Goal: Task Accomplishment & Management: Use online tool/utility

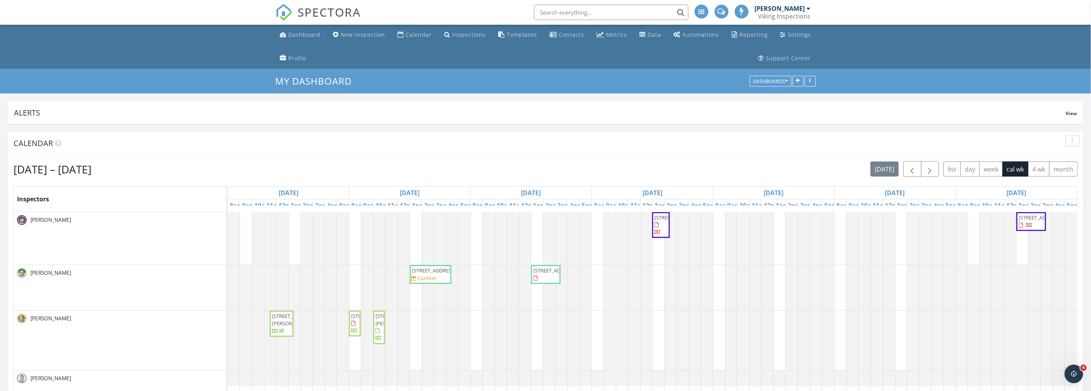
scroll to position [1391, 1105]
click at [190, 52] on ul "Dashboard New Inspection Calendar Inspections Templates Contacts Metrics Data A…" at bounding box center [545, 47] width 1091 height 44
click at [545, 155] on div "Sep 28 – Oct 4, 2025 today list day week cal wk 4 wk month Inspectors Sun 9/28 …" at bounding box center [546, 301] width 1076 height 293
click at [1071, 140] on div "button" at bounding box center [1072, 140] width 7 height 5
click at [1068, 156] on div "Refresh" at bounding box center [1065, 158] width 28 height 9
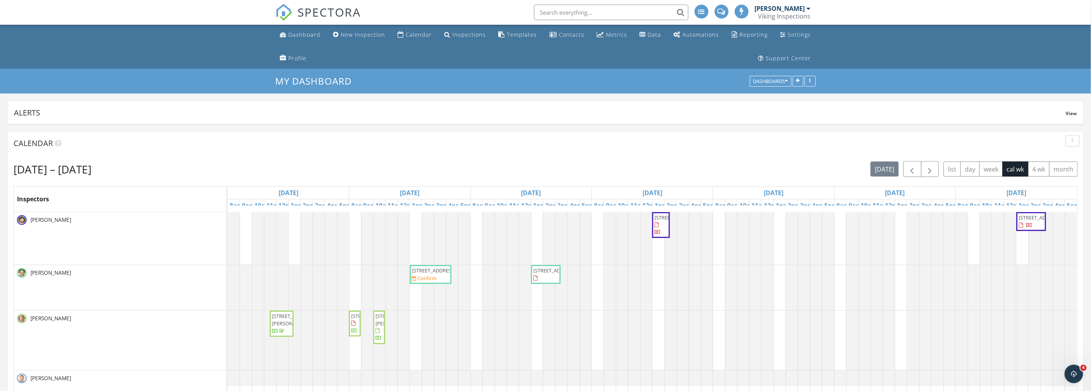
click at [579, 169] on div "[DATE] – [DATE] [DATE] list day week cal wk 4 wk month" at bounding box center [546, 169] width 1065 height 16
click at [113, 50] on ul "Dashboard New Inspection Calendar Inspections Templates Contacts Metrics Data A…" at bounding box center [545, 47] width 1091 height 44
click at [358, 319] on span "[STREET_ADDRESS]" at bounding box center [372, 315] width 43 height 7
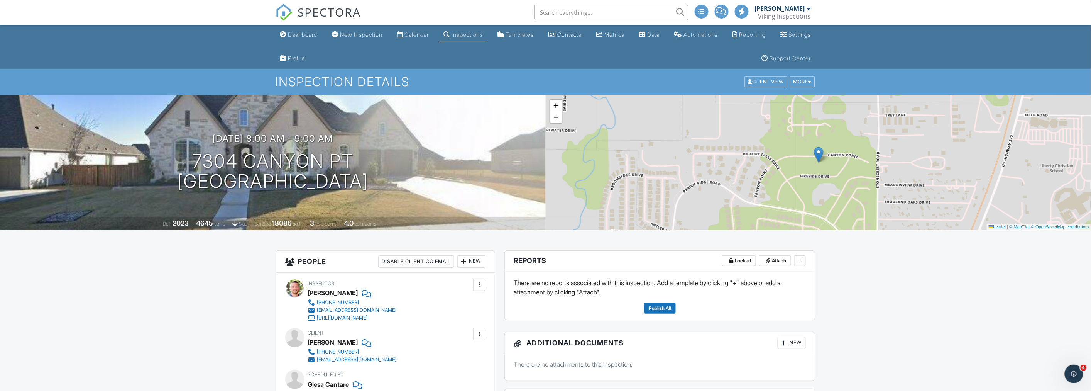
click at [724, 11] on span at bounding box center [722, 11] width 10 height 0
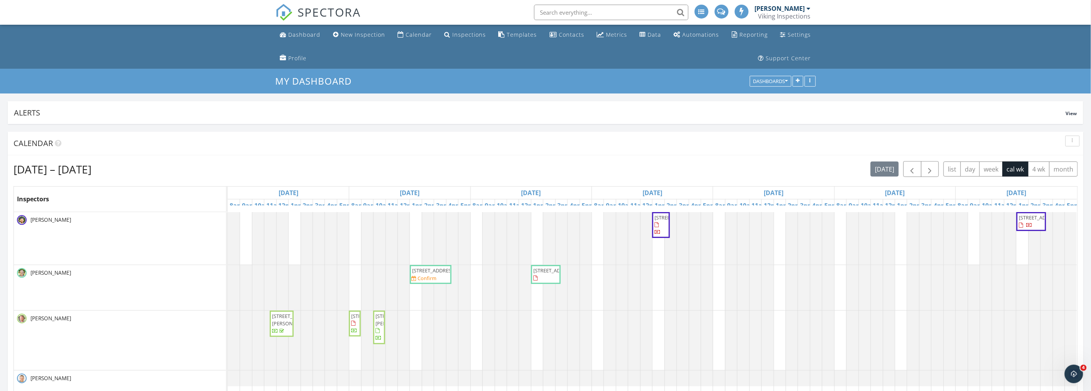
click at [550, 171] on div "Sep 28 – Oct 4, 2025 today list day week cal wk 4 wk month" at bounding box center [546, 169] width 1065 height 16
click at [141, 43] on ul "Dashboard New Inspection Calendar Inspections Templates Contacts Metrics Data A…" at bounding box center [545, 47] width 1091 height 44
click at [1072, 135] on button "button" at bounding box center [1073, 140] width 14 height 11
click at [1068, 159] on div "Refresh" at bounding box center [1065, 158] width 28 height 9
click at [125, 69] on div "My Dashboard Dashboards" at bounding box center [545, 81] width 1091 height 25
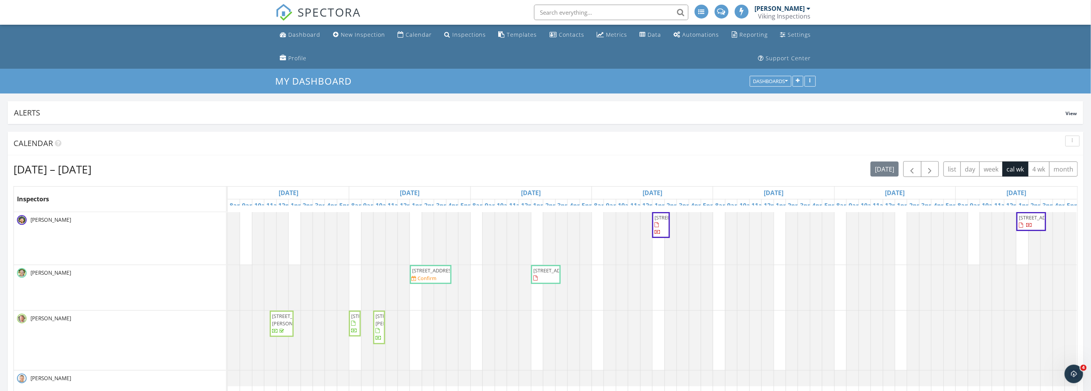
click at [163, 43] on ul "Dashboard New Inspection Calendar Inspections Templates Contacts Metrics Data A…" at bounding box center [545, 47] width 1091 height 44
click at [499, 163] on div "Sep 28 – Oct 4, 2025 today list day week cal wk 4 wk month" at bounding box center [546, 169] width 1065 height 16
click at [115, 13] on nav "SPECTORA Kris Svendsen Viking Inspections Role: Inspector Change Role Dashboard…" at bounding box center [545, 12] width 1091 height 25
click at [722, 9] on span at bounding box center [722, 10] width 8 height 7
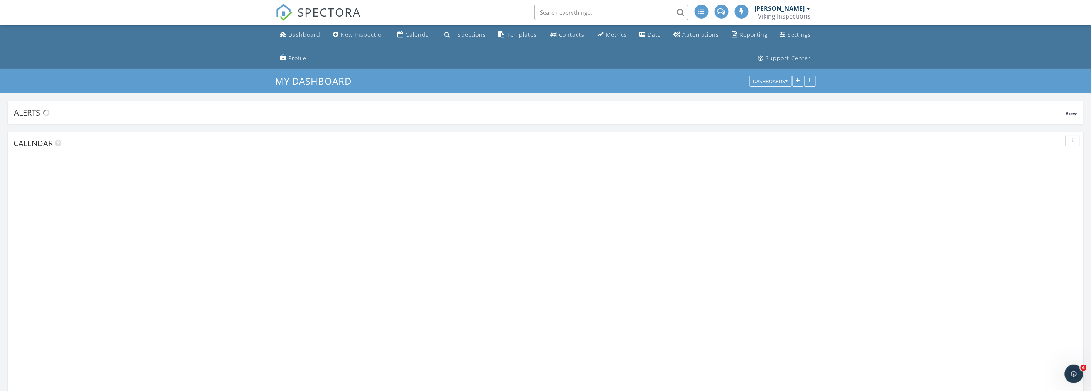
scroll to position [1391, 1105]
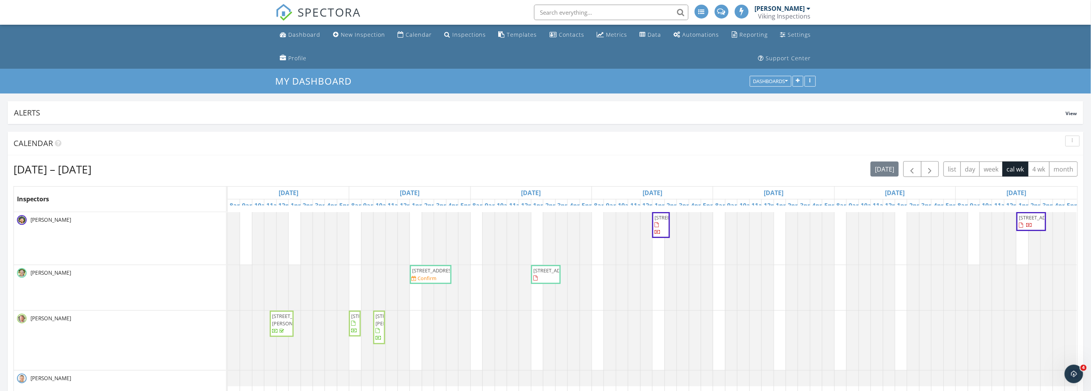
click at [159, 59] on ul "Dashboard New Inspection Calendar Inspections Templates Contacts Metrics Data A…" at bounding box center [545, 47] width 1091 height 44
click at [291, 35] on div "Dashboard" at bounding box center [305, 34] width 32 height 7
click at [550, 170] on div "[DATE] – [DATE] [DATE] list day week cal wk 4 wk month" at bounding box center [546, 169] width 1065 height 16
click at [1070, 138] on div "button" at bounding box center [1072, 140] width 7 height 5
click at [1070, 153] on link "Refresh" at bounding box center [1065, 158] width 40 height 19
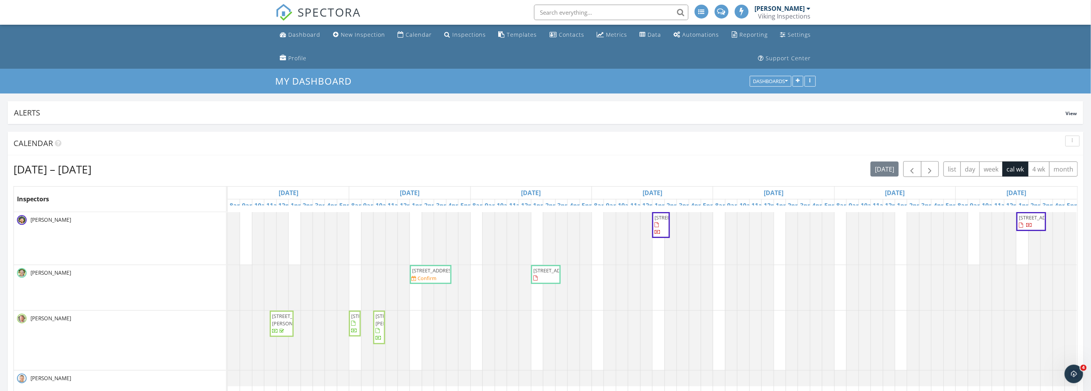
click at [168, 47] on ul "Dashboard New Inspection Calendar Inspections Templates Contacts Metrics Data A…" at bounding box center [545, 47] width 1091 height 44
click at [156, 46] on ul "Dashboard New Inspection Calendar Inspections Templates Contacts Metrics Data A…" at bounding box center [545, 47] width 1091 height 44
click at [1070, 139] on div "button" at bounding box center [1072, 140] width 7 height 5
click at [1070, 154] on div "Refresh" at bounding box center [1065, 158] width 28 height 9
click at [223, 51] on ul "Dashboard New Inspection Calendar Inspections Templates Contacts Metrics Data A…" at bounding box center [545, 47] width 1091 height 44
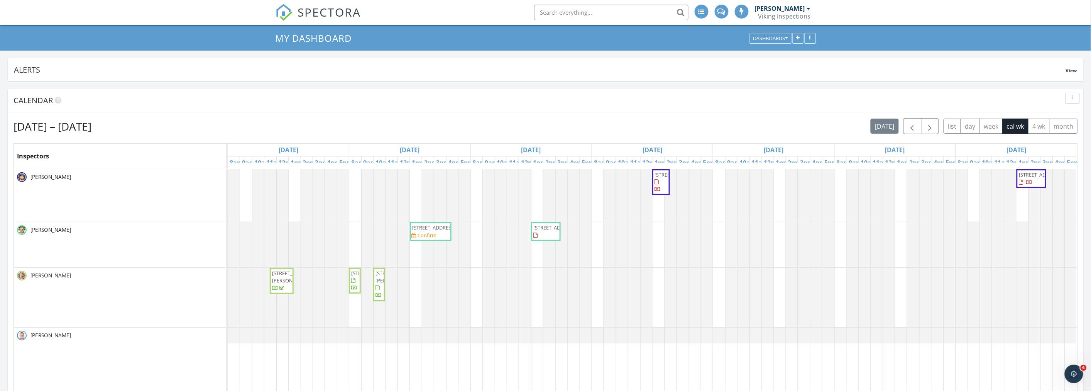
scroll to position [86, 0]
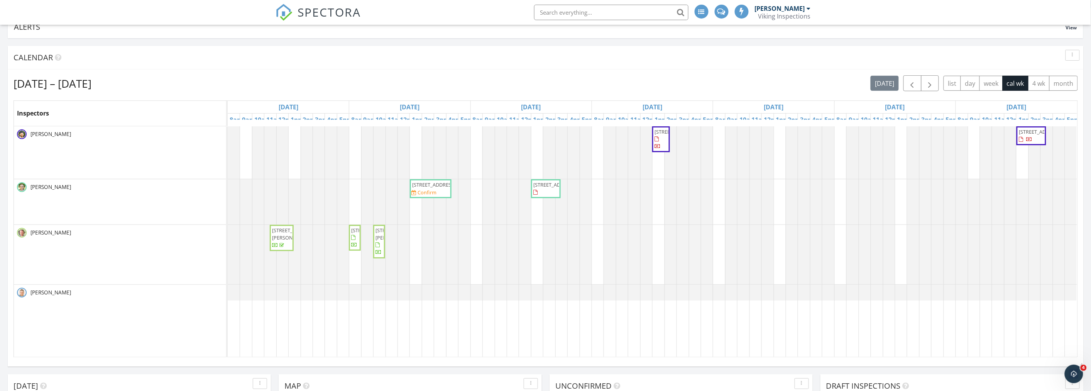
click at [228, 151] on div at bounding box center [228, 152] width 0 height 52
click at [369, 134] on link "Event" at bounding box center [367, 130] width 40 height 12
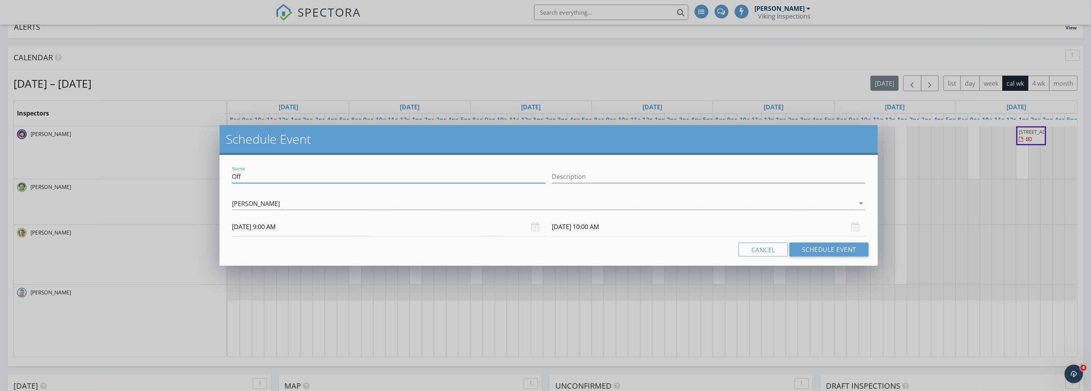
drag, startPoint x: 232, startPoint y: 175, endPoint x: 203, endPoint y: 173, distance: 28.7
click at [203, 173] on div "Schedule Event Name Off Description Aaron Tamez arrow_drop_down 09/29/2025 9:00…" at bounding box center [545, 195] width 1091 height 391
type input "Mold exam"
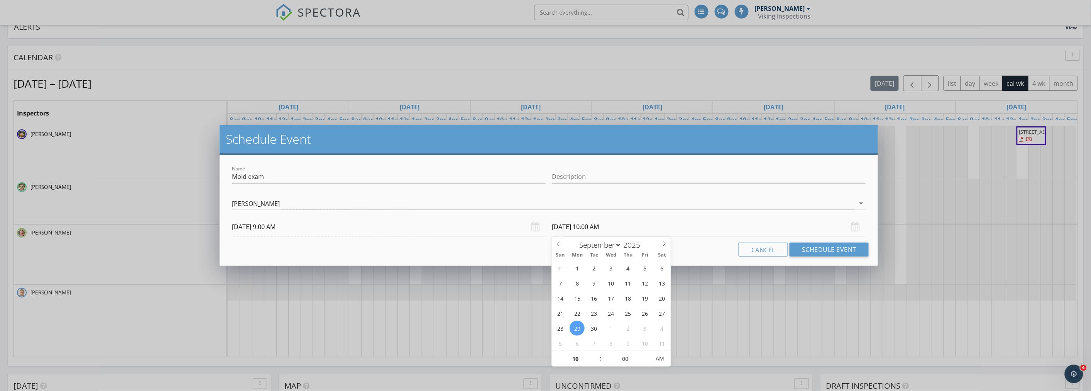
click at [572, 226] on input "09/29/2025 10:00 AM" at bounding box center [709, 226] width 314 height 19
type input "11"
type input "09/29/2025 11:00 AM"
click at [597, 354] on span at bounding box center [596, 355] width 5 height 8
click at [522, 248] on div "Cancel Schedule Event" at bounding box center [549, 249] width 640 height 14
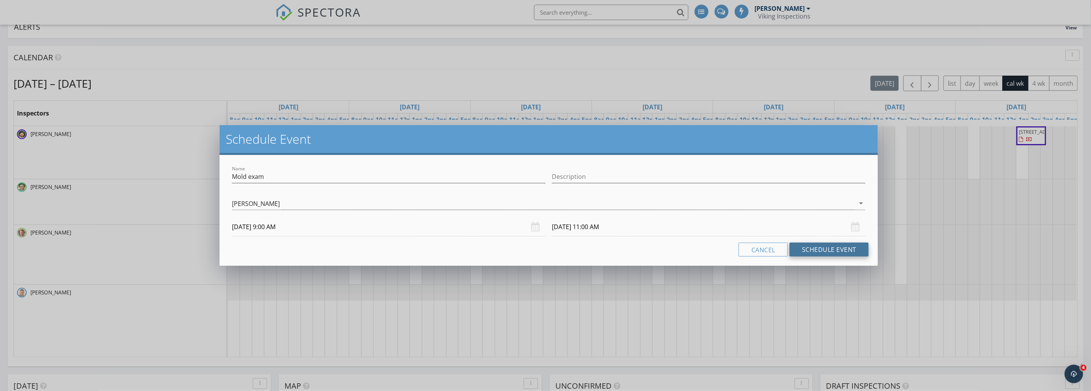
click at [830, 250] on button "Schedule Event" at bounding box center [829, 249] width 79 height 14
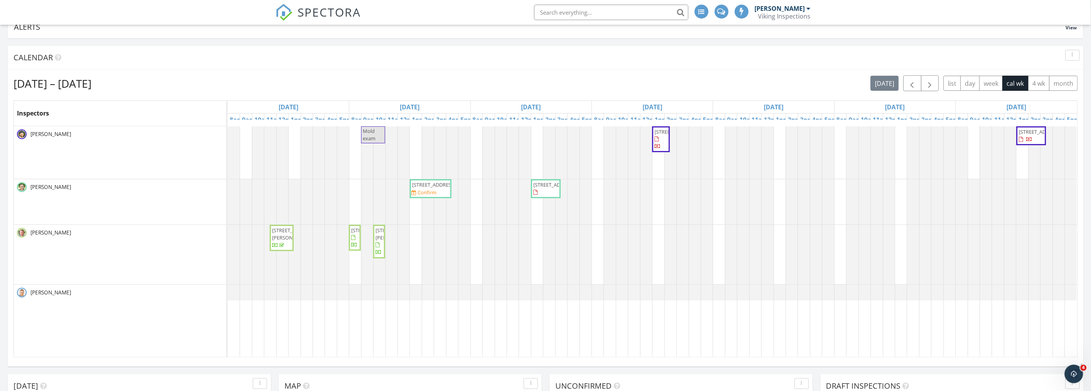
click at [524, 87] on div "[DATE] – [DATE] [DATE] list day week cal wk 4 wk month" at bounding box center [546, 83] width 1065 height 16
click at [1073, 57] on div "button" at bounding box center [1072, 54] width 7 height 5
click at [1062, 71] on div "Refresh" at bounding box center [1065, 72] width 28 height 9
click at [533, 78] on div "[DATE] – [DATE] [DATE] list day week cal wk 4 wk month" at bounding box center [546, 83] width 1065 height 16
click at [1074, 54] on div "button" at bounding box center [1072, 54] width 7 height 5
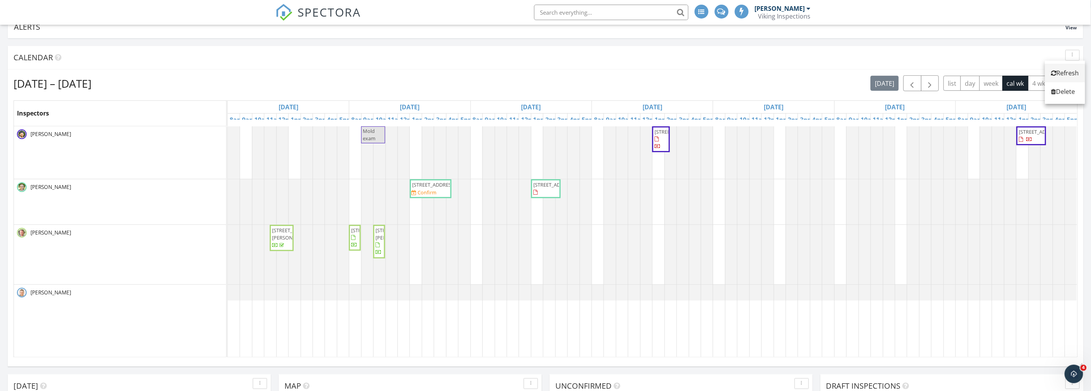
click at [1070, 72] on div "Refresh" at bounding box center [1065, 72] width 28 height 9
click at [260, 80] on div "[DATE] – [DATE] [DATE] list day week cal wk 4 wk month" at bounding box center [546, 83] width 1065 height 16
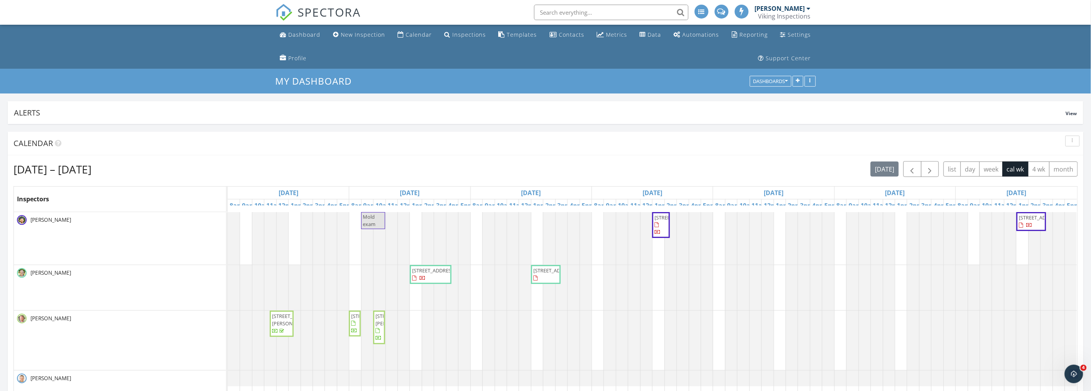
click at [209, 59] on ul "Dashboard New Inspection Calendar Inspections Templates Contacts Metrics Data A…" at bounding box center [545, 47] width 1091 height 44
click at [188, 46] on ul "Dashboard New Inspection Calendar Inspections Templates Contacts Metrics Data A…" at bounding box center [545, 47] width 1091 height 44
click at [564, 36] on div "Contacts" at bounding box center [571, 34] width 25 height 7
